Goal: Transaction & Acquisition: Purchase product/service

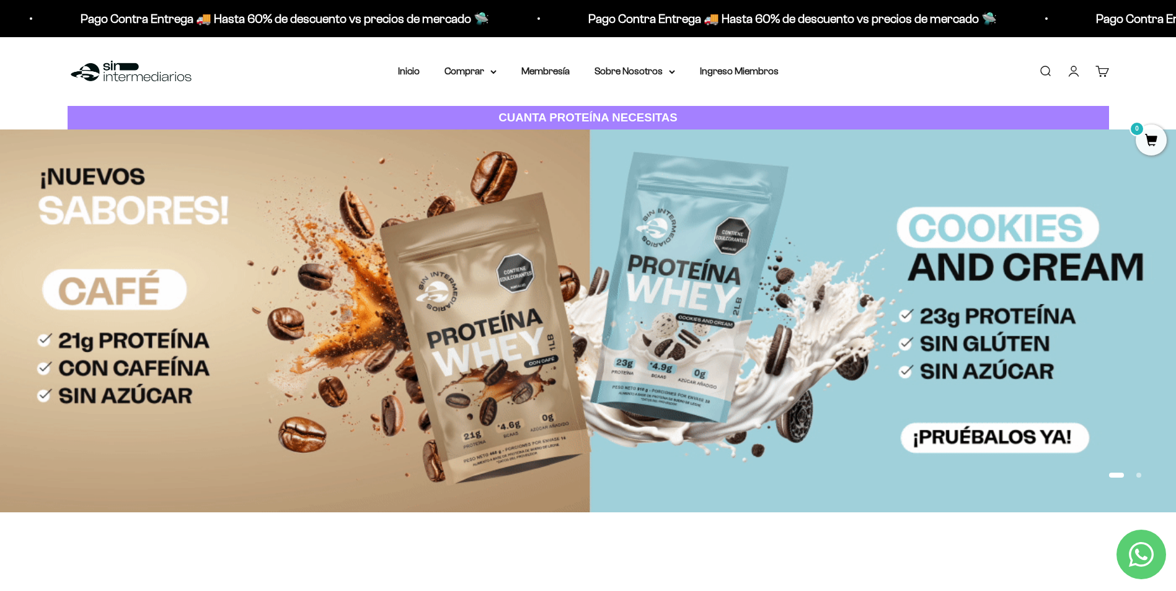
click at [1080, 72] on link "Iniciar sesión" at bounding box center [1073, 71] width 14 height 14
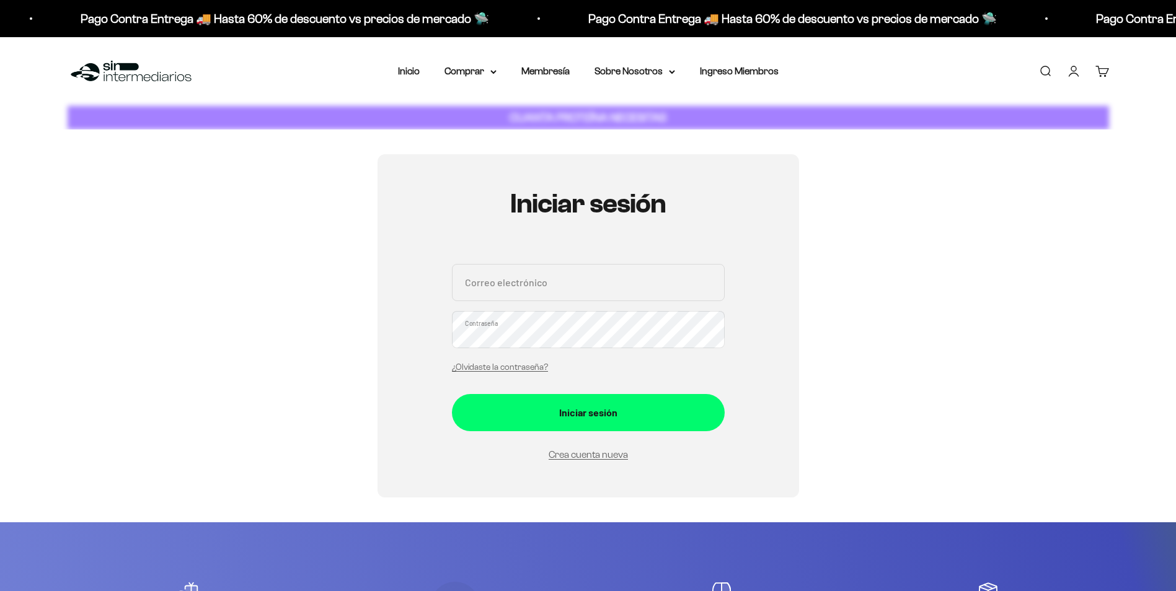
click at [600, 293] on input "Correo electrónico" at bounding box center [588, 282] width 273 height 37
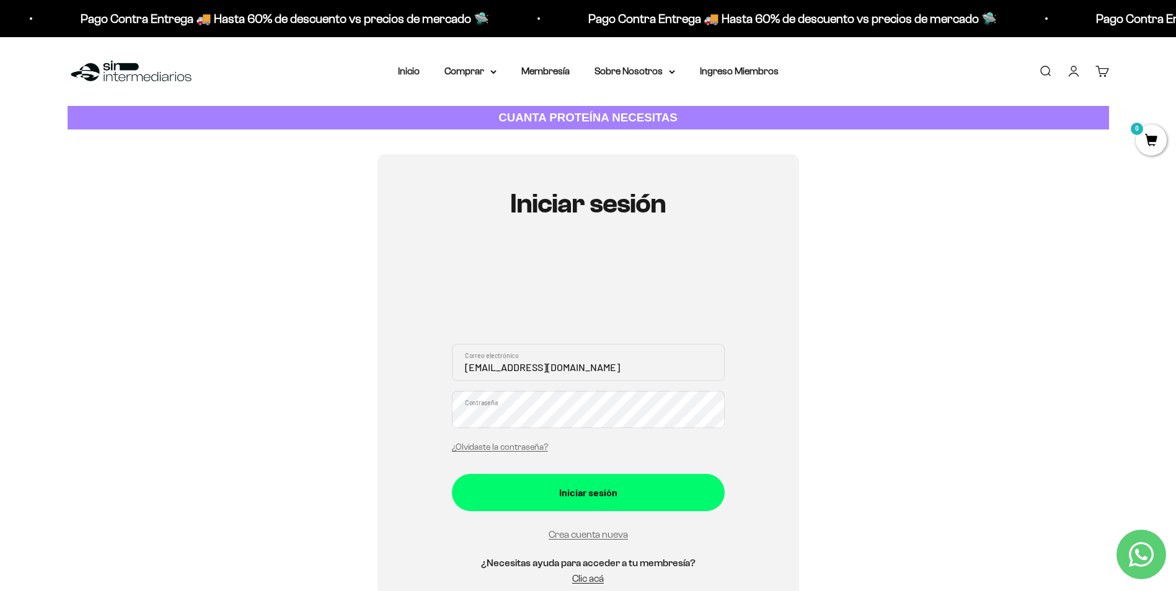
type input "[EMAIL_ADDRESS][DOMAIN_NAME]"
click at [452, 474] on button "Iniciar sesión" at bounding box center [588, 492] width 273 height 37
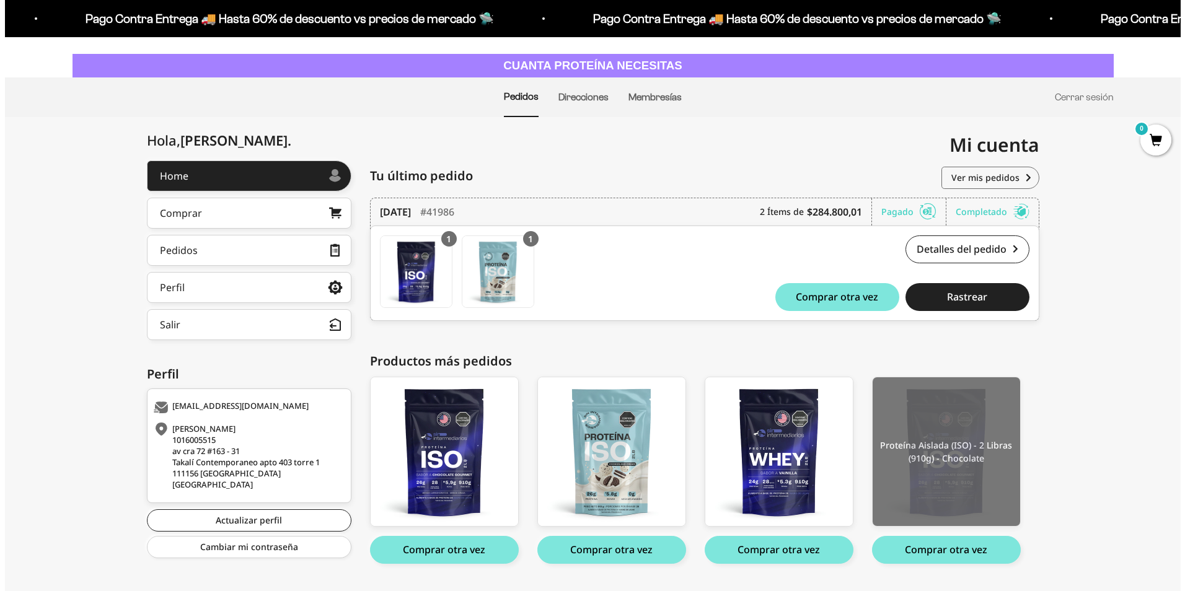
scroll to position [84, 0]
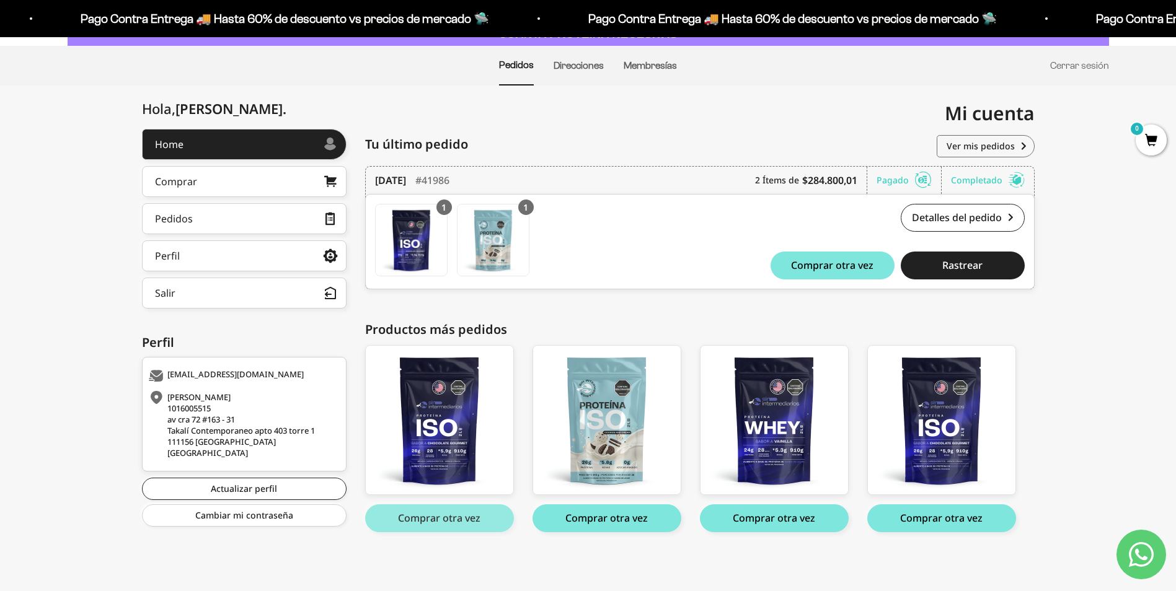
click at [465, 514] on button "Comprar otra vez" at bounding box center [439, 518] width 149 height 28
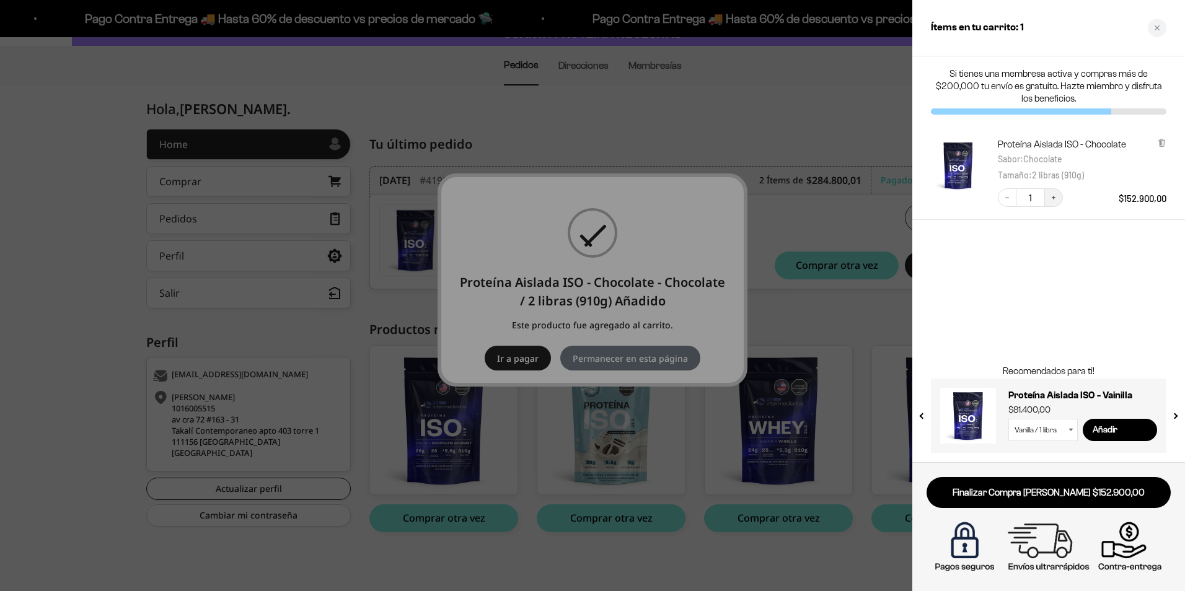
click at [1055, 194] on icon "Increase quantity" at bounding box center [1053, 197] width 7 height 7
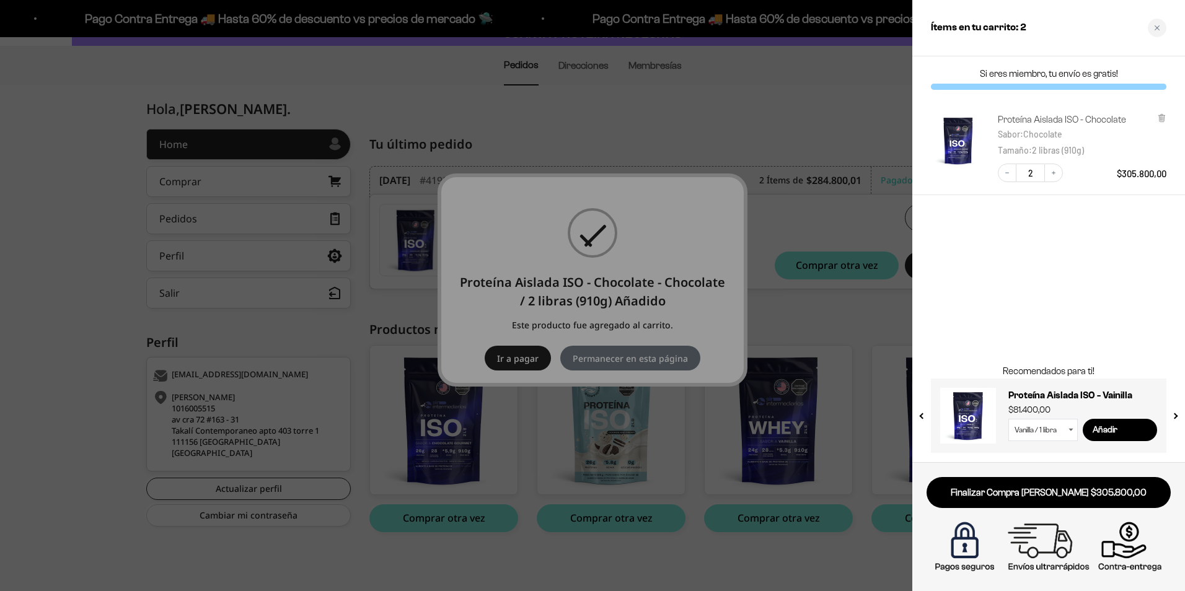
click at [1021, 113] on link "Proteína Aislada ISO - Chocolate" at bounding box center [1062, 119] width 128 height 12
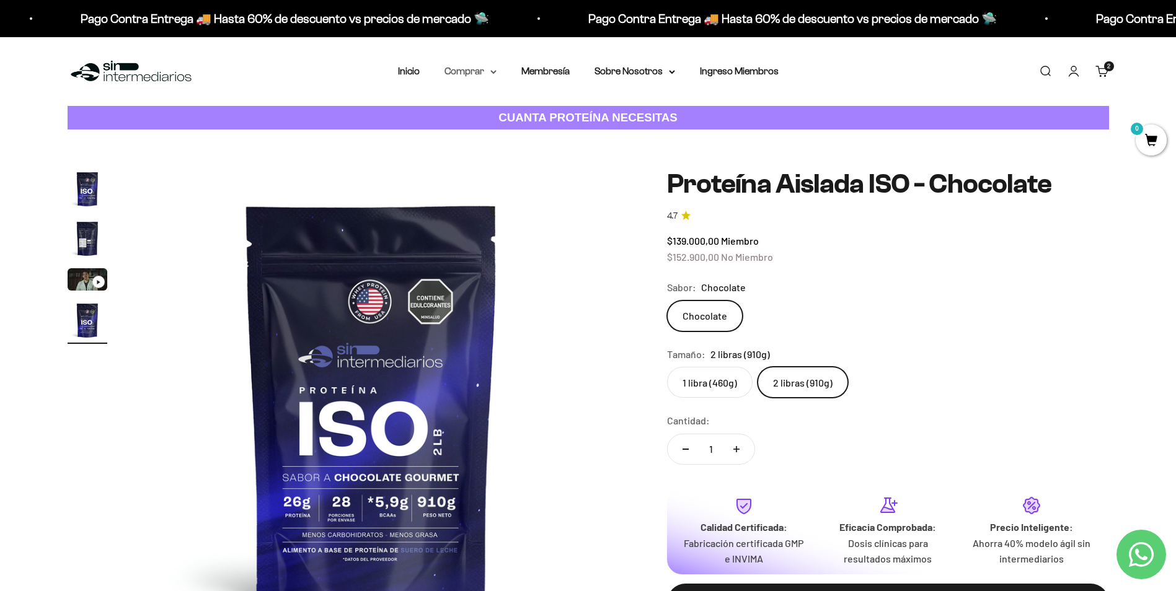
click at [481, 69] on summary "Comprar" at bounding box center [470, 71] width 52 height 16
click at [493, 138] on span "Otros Suplementos" at bounding box center [493, 134] width 83 height 11
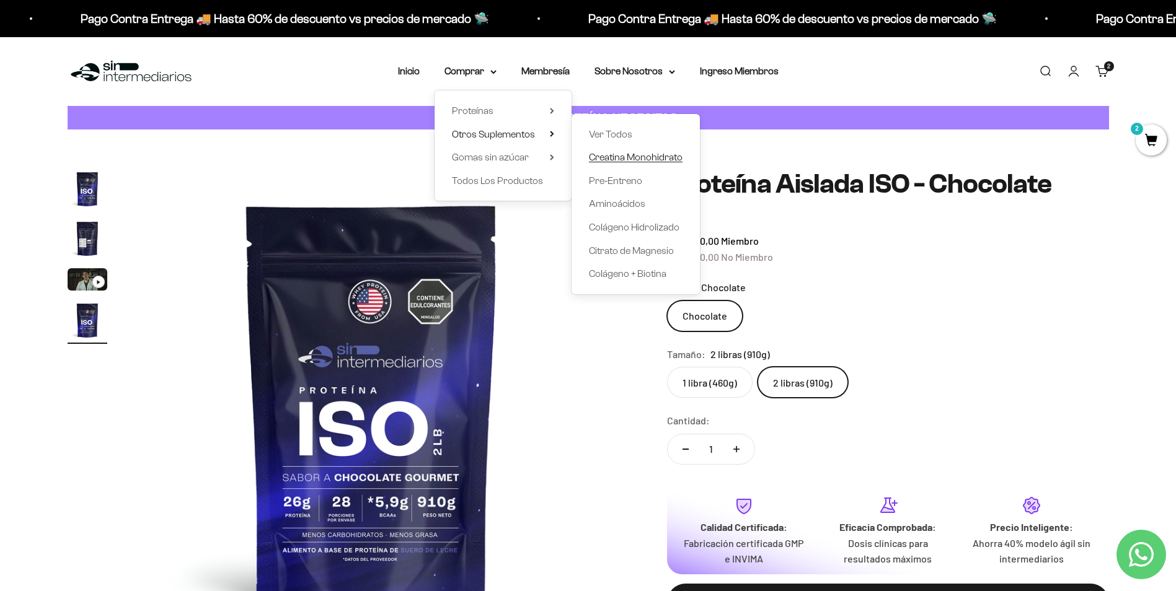
click at [640, 156] on span "Creatina Monohidrato" at bounding box center [636, 157] width 94 height 11
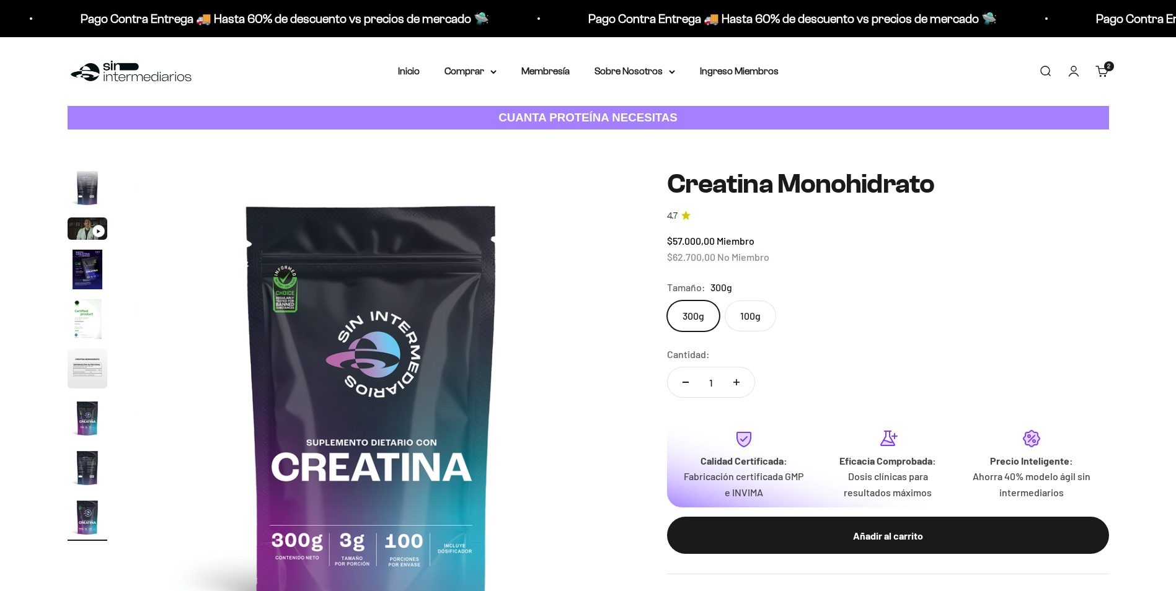
click at [758, 322] on label "100g" at bounding box center [749, 316] width 51 height 31
click at [667, 301] on input "100g" at bounding box center [666, 300] width 1 height 1
radio input "true"
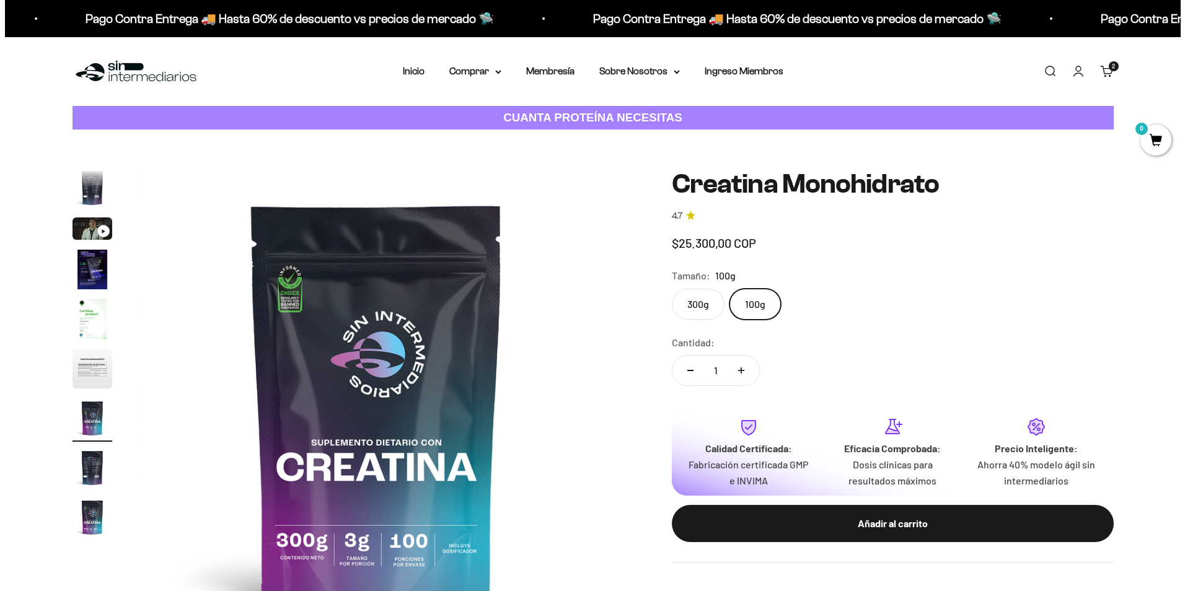
scroll to position [0, 2912]
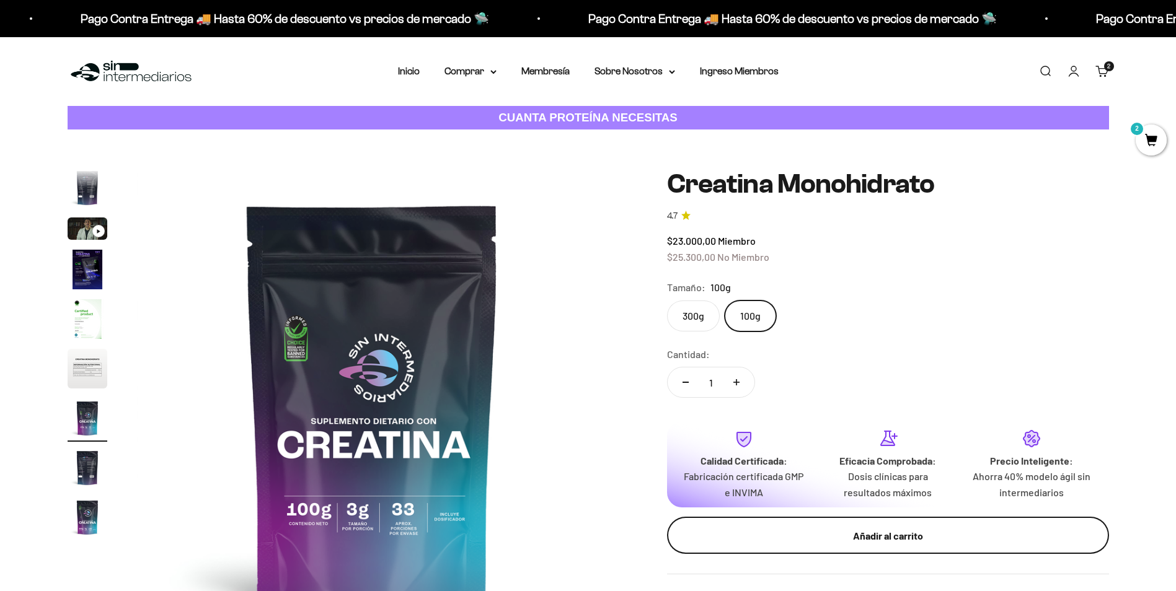
click at [869, 535] on div "Añadir al carrito" at bounding box center [888, 536] width 392 height 16
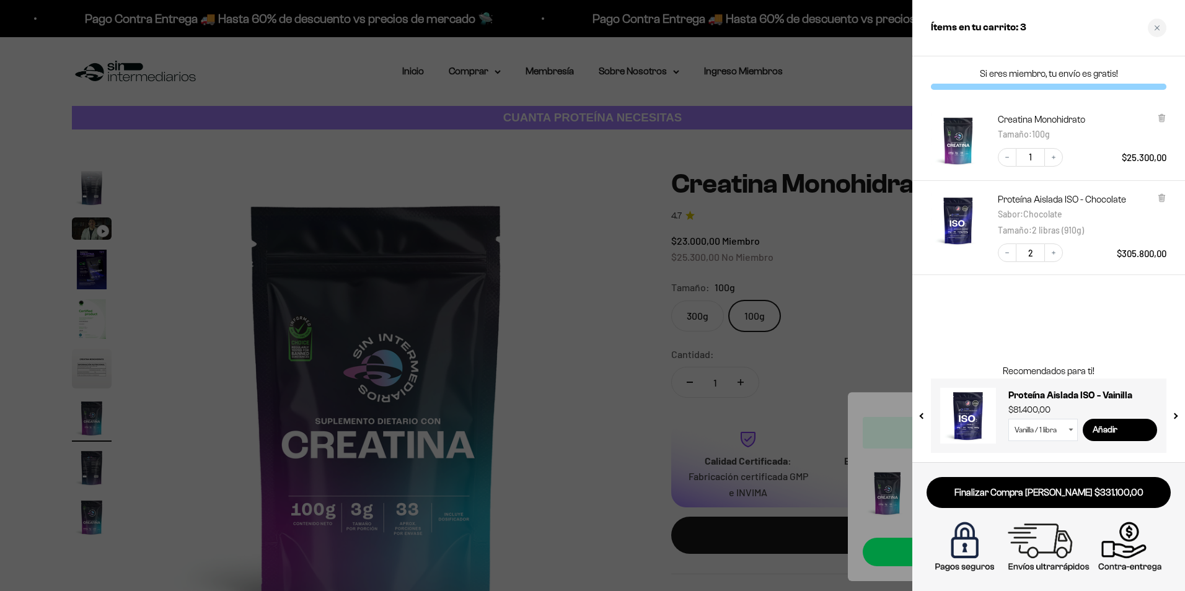
scroll to position [0, 0]
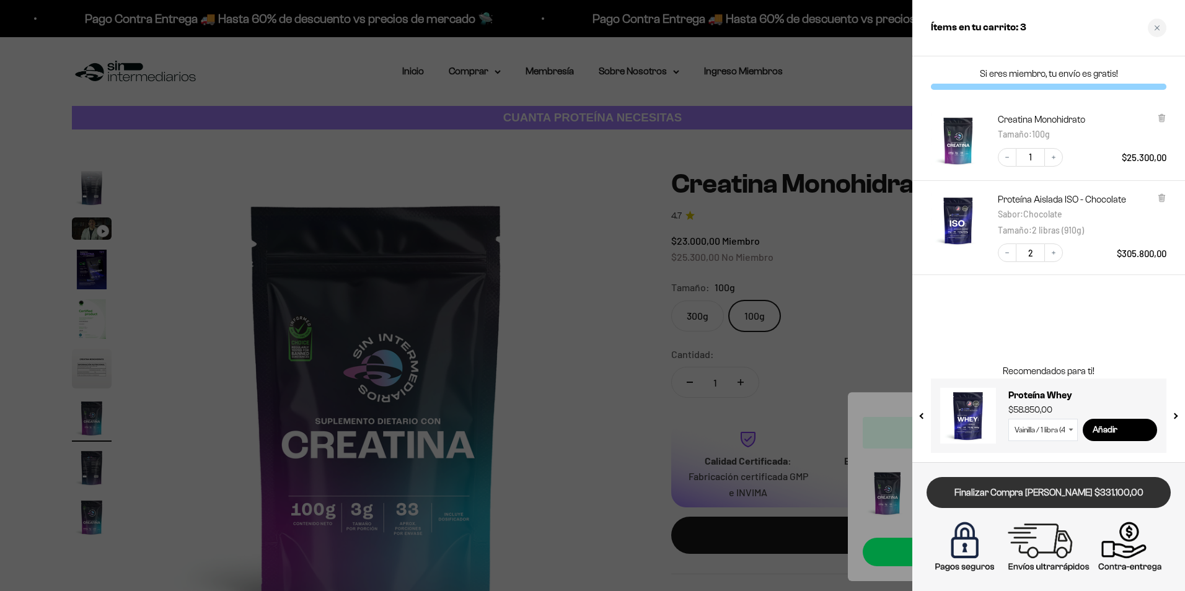
click at [1047, 501] on link "Finalizar Compra [PERSON_NAME] $331.100,00" at bounding box center [1048, 493] width 244 height 32
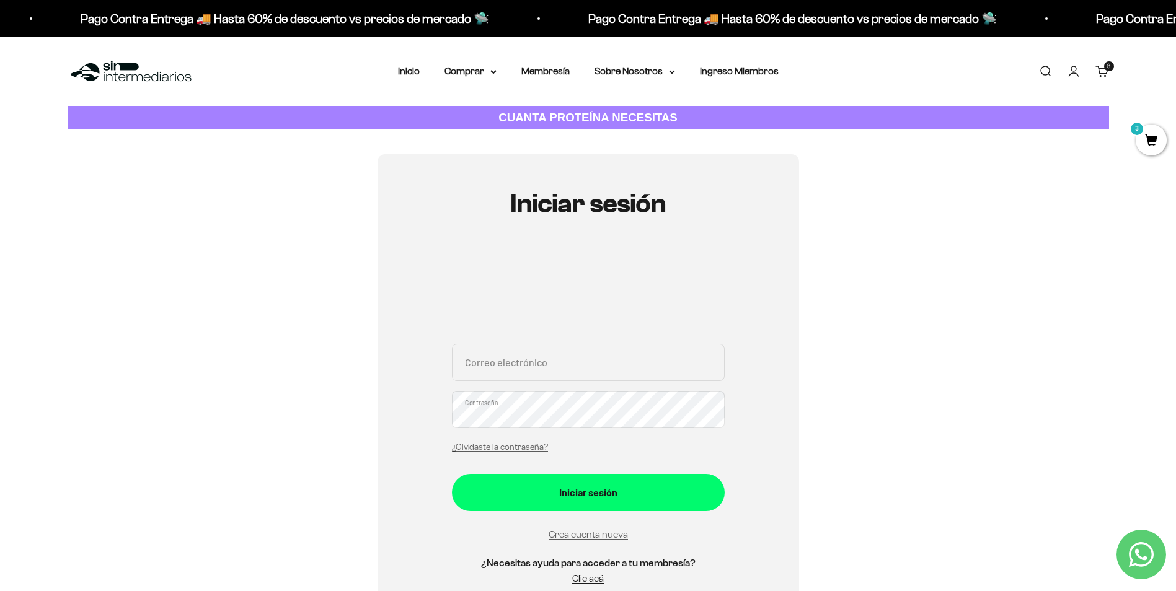
click at [587, 361] on input "Correo electrónico" at bounding box center [588, 362] width 273 height 37
type input "[EMAIL_ADDRESS][DOMAIN_NAME]"
click at [452, 474] on button "Iniciar sesión" at bounding box center [588, 492] width 273 height 37
